Goal: Information Seeking & Learning: Learn about a topic

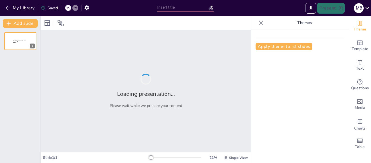
type input "Protocolos de Examen Físico en Enfermería: Estándares y Procedimientos"
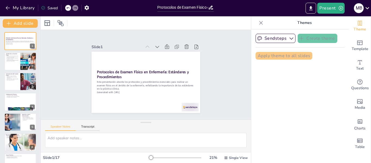
checkbox input "true"
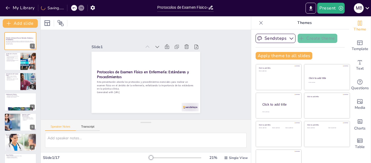
checkbox input "true"
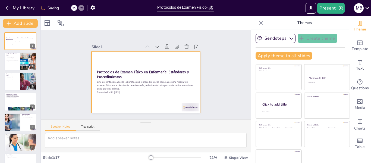
checkbox input "true"
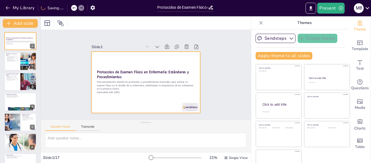
checkbox input "true"
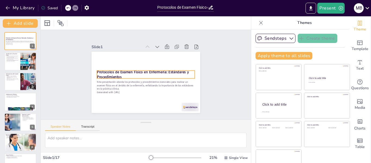
checkbox input "true"
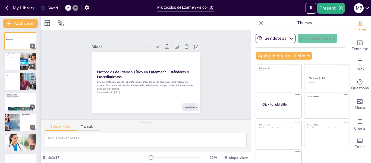
checkbox input "true"
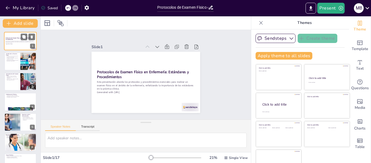
checkbox input "true"
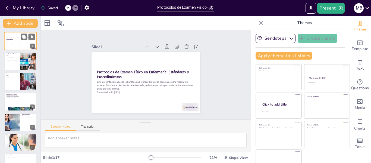
checkbox input "true"
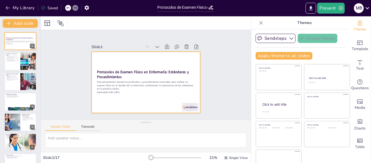
checkbox input "true"
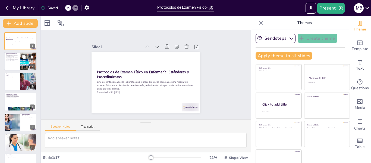
checkbox input "true"
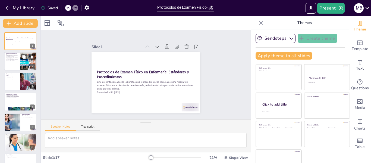
checkbox input "true"
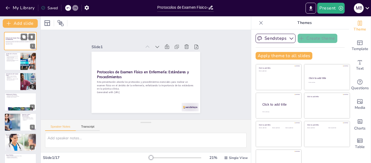
checkbox input "true"
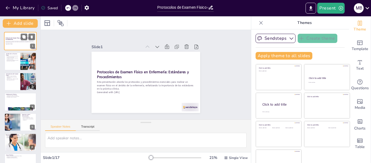
checkbox input "true"
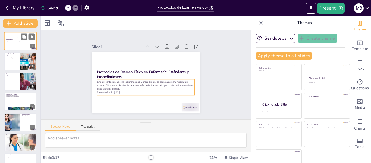
checkbox input "true"
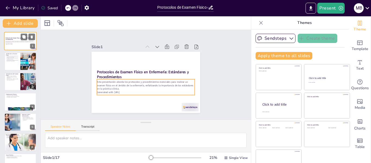
checkbox input "true"
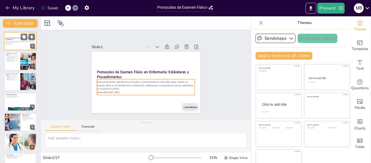
checkbox input "true"
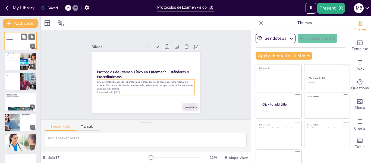
click at [12, 43] on p "Esta presentación aborda los protocolos y procedimientos esenciales para realiz…" at bounding box center [20, 41] width 29 height 3
checkbox input "true"
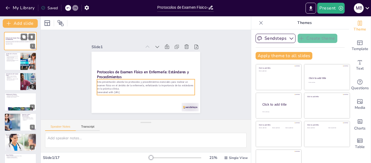
checkbox input "true"
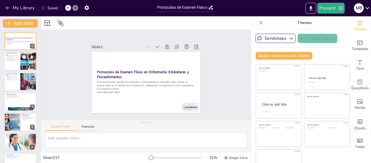
checkbox input "true"
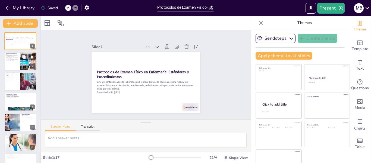
checkbox input "true"
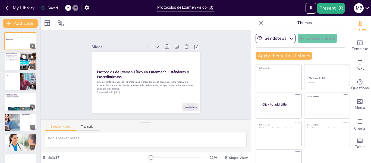
checkbox input "true"
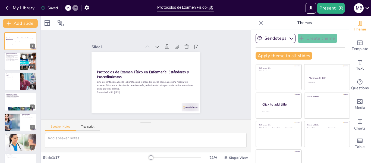
checkbox input "true"
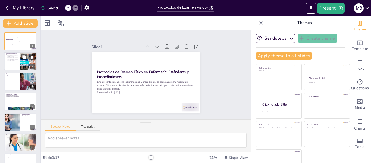
checkbox input "true"
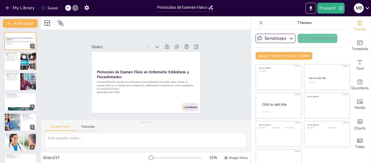
checkbox input "true"
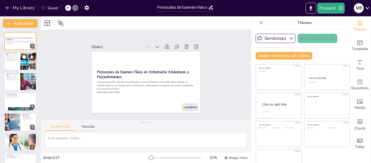
click at [13, 58] on p "El examen físico ayuda a identificar problemas de salud." at bounding box center [12, 58] width 13 height 2
type textarea "Lo ipsumd sitame consect a eli seddoeiusmodt in ut labor etdolor ma aliqua en a…"
checkbox input "true"
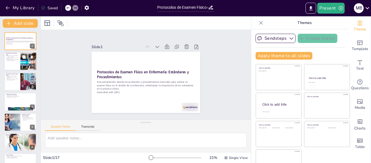
checkbox input "true"
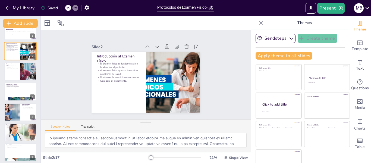
checkbox input "true"
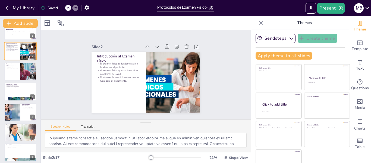
scroll to position [11, 0]
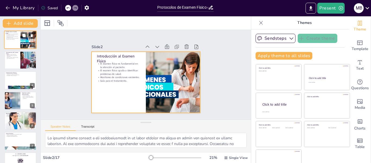
checkbox input "true"
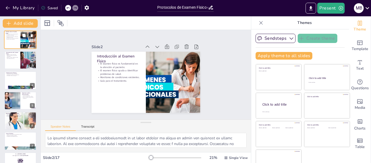
scroll to position [22, 0]
click at [13, 58] on p "[MEDICAL_DATA] y [MEDICAL_DATA] para evaluación interna." at bounding box center [12, 57] width 13 height 2
type textarea "La inspección es el primer paso en el examen físico y permite al profesional ob…"
checkbox input "true"
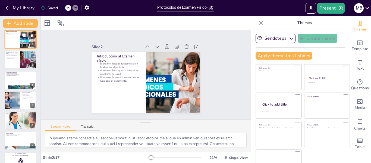
checkbox input "true"
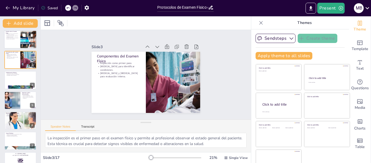
scroll to position [0, 0]
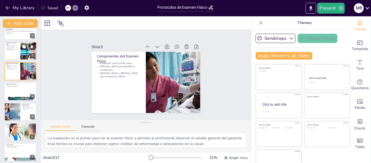
checkbox input "true"
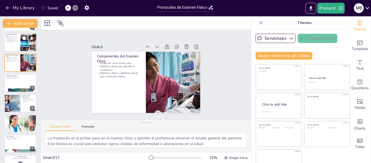
checkbox input "true"
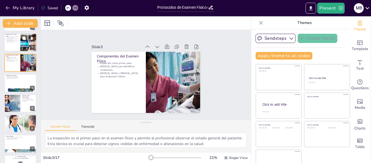
scroll to position [22, 0]
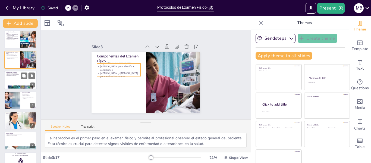
checkbox input "true"
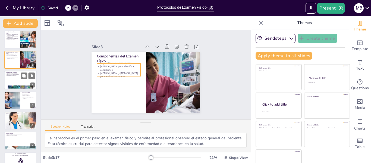
checkbox input "true"
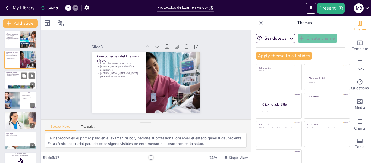
checkbox input "true"
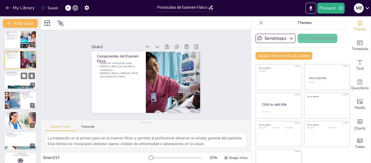
click at [13, 82] on div at bounding box center [20, 80] width 33 height 18
type textarea "Seguir estándares en la práctica de enfermería es esencial para garantizar que …"
checkbox input "true"
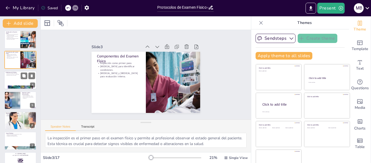
checkbox input "true"
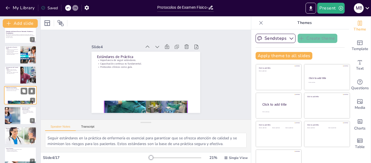
checkbox input "true"
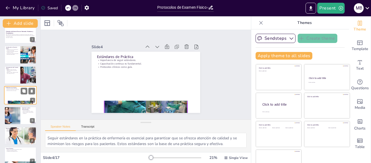
checkbox input "true"
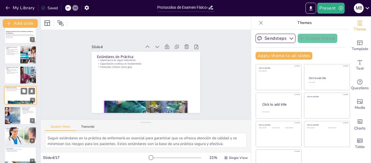
checkbox input "true"
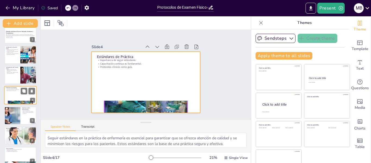
checkbox input "true"
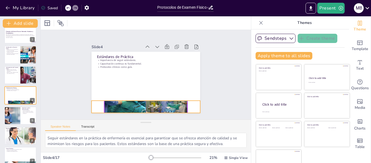
checkbox input "true"
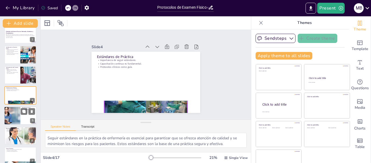
checkbox input "true"
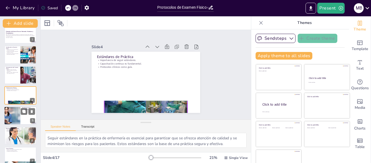
click at [14, 112] on div at bounding box center [12, 115] width 28 height 18
type textarea "[PERSON_NAME] al paciente es fundamental para realizar un examen físico preciso…"
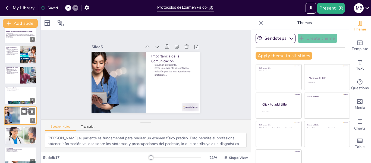
scroll to position [27, 0]
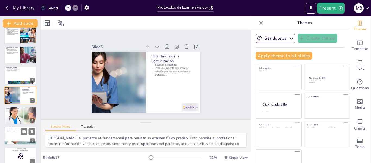
click at [17, 131] on p "Preparación para desafíos futuros." at bounding box center [20, 131] width 29 height 1
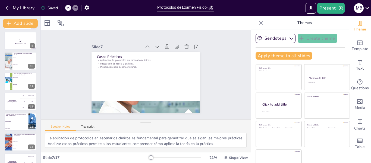
scroll to position [163, 0]
click at [19, 42] on strong "¡Prepárate para el quiz!" at bounding box center [20, 42] width 11 height 1
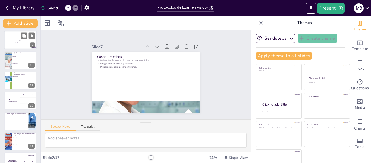
scroll to position [108, 0]
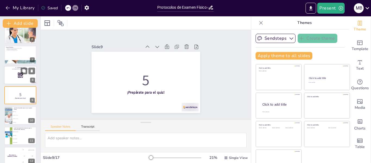
click at [14, 74] on div at bounding box center [20, 75] width 33 height 18
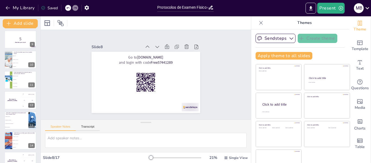
scroll to position [165, 0]
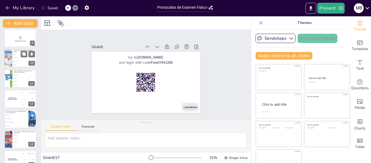
click at [10, 60] on div at bounding box center [8, 58] width 14 height 18
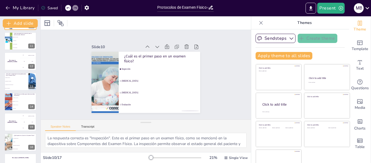
scroll to position [204, 0]
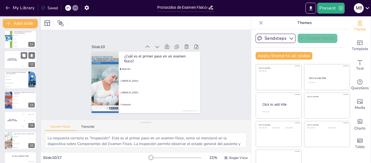
click at [18, 64] on div "The winner is [PERSON_NAME]" at bounding box center [12, 59] width 16 height 18
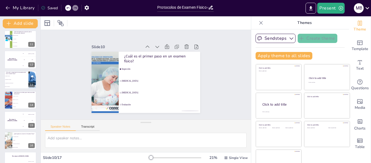
scroll to position [168, 0]
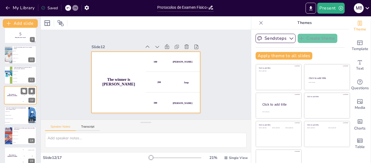
click at [17, 98] on div "The winner is [PERSON_NAME]" at bounding box center [12, 95] width 16 height 18
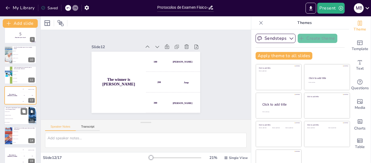
click at [20, 119] on li "Comunicación entre profesionales" at bounding box center [16, 119] width 24 height 4
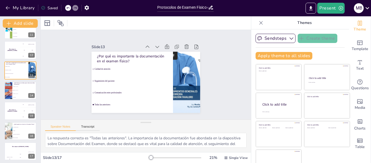
scroll to position [215, 0]
